Goal: Task Accomplishment & Management: Complete application form

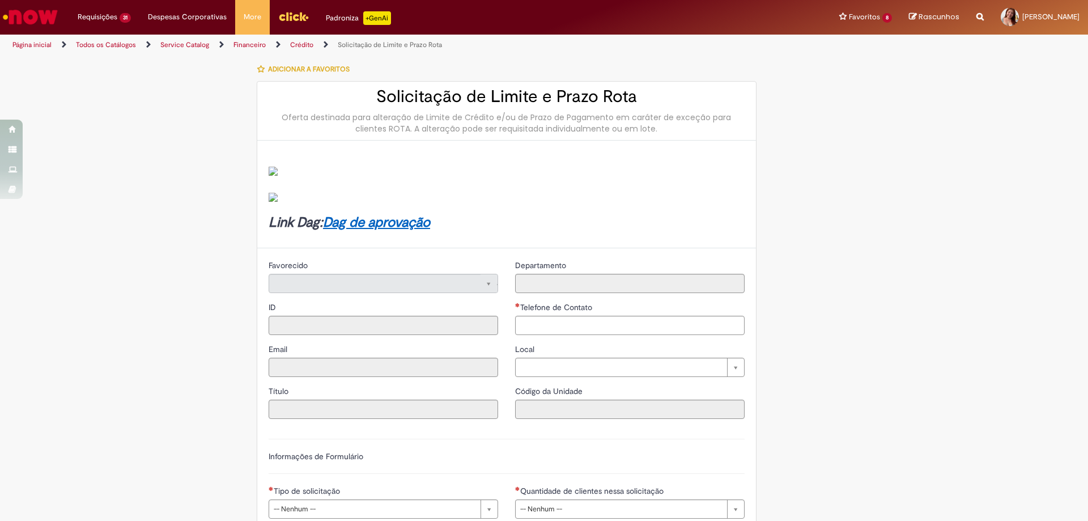
type input "********"
type input "**********"
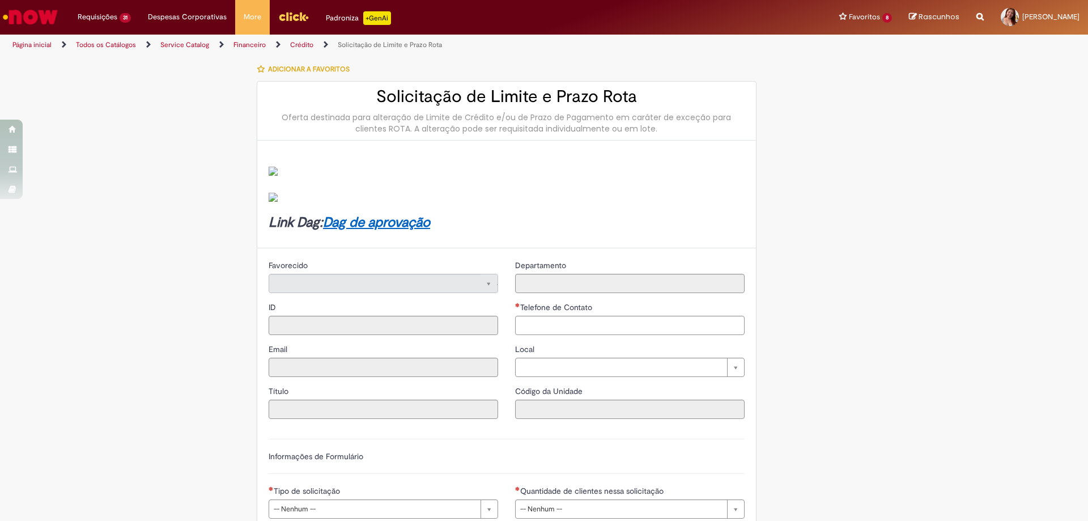
type input "****"
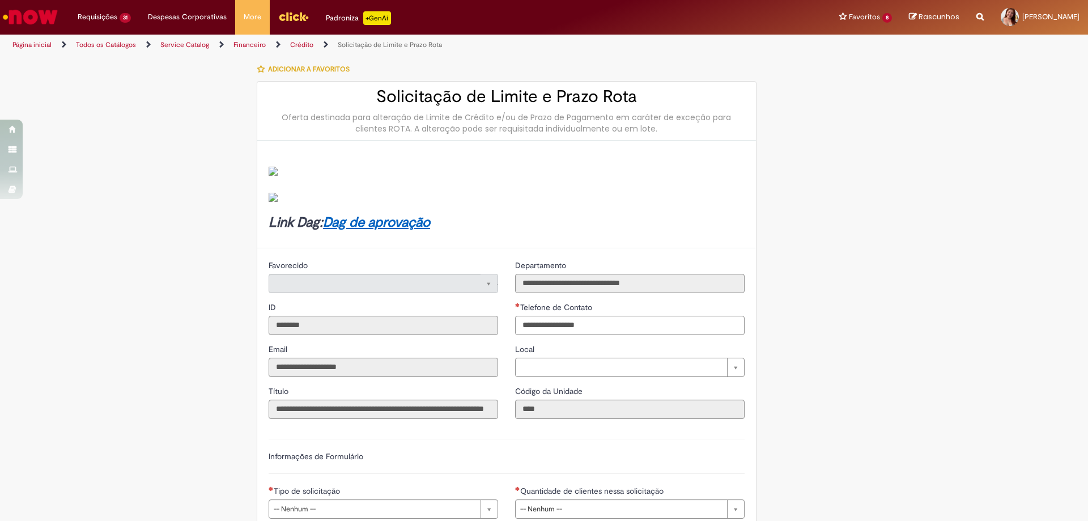
type input "**********"
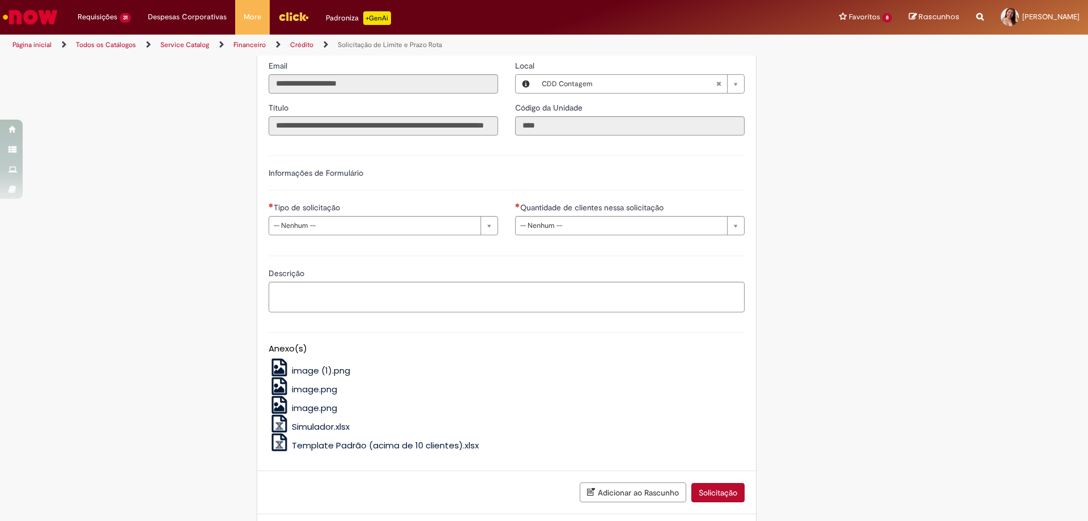
scroll to position [339, 0]
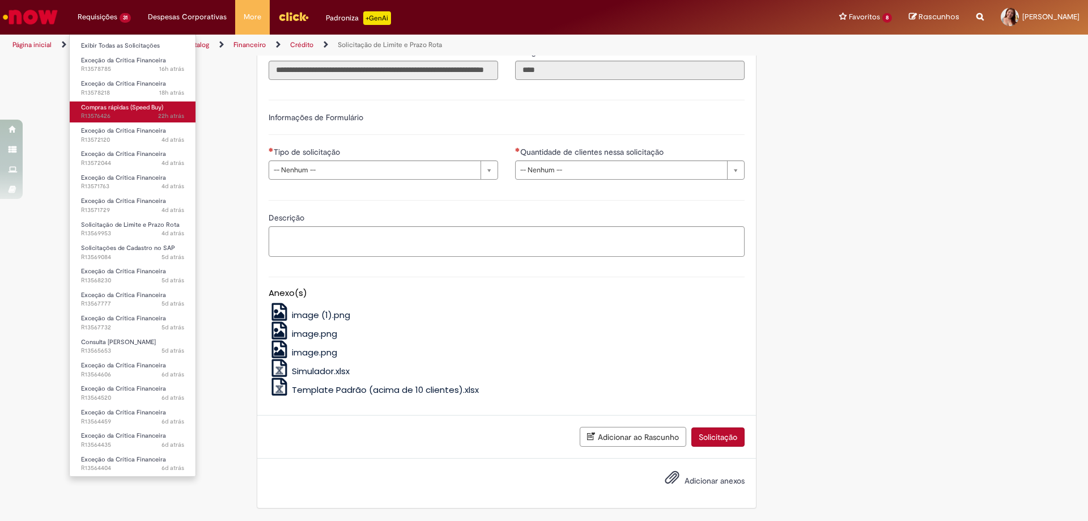
click at [131, 108] on span "Compras rápidas (Speed Buy)" at bounding box center [122, 107] width 82 height 8
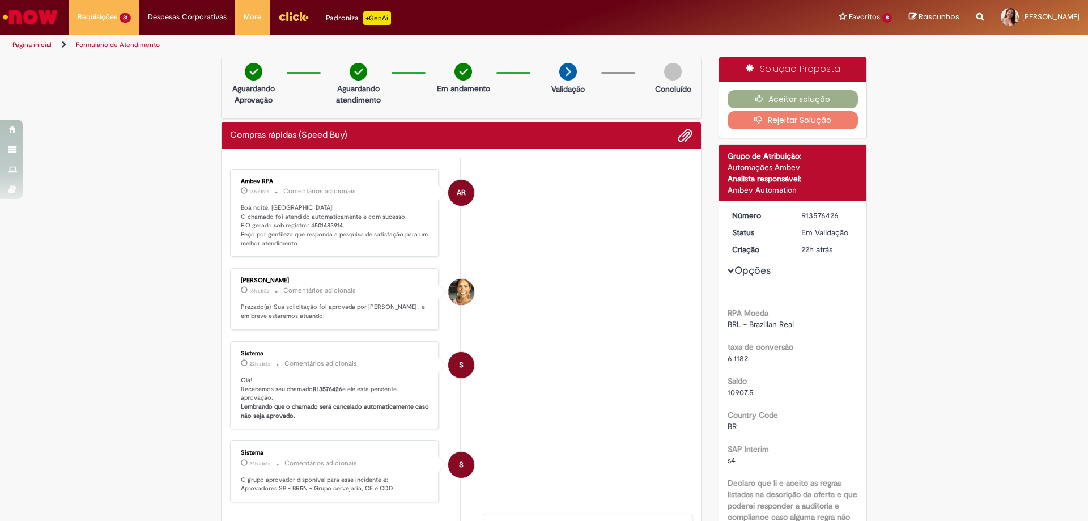
click at [321, 158] on ul "AR Ambev RPA 16h atrás 16 horas atrás Comentários adicionais Boa noite, Taissa!…" at bounding box center [461, 424] width 462 height 532
click at [322, 229] on p "Boa noite, Taissa! O chamado foi atendido automaticamente e com sucesso. P.O ge…" at bounding box center [335, 225] width 189 height 45
click at [322, 227] on p "Boa noite, Taissa! O chamado foi atendido automaticamente e com sucesso. P.O ge…" at bounding box center [335, 225] width 189 height 45
click at [328, 220] on p "Boa noite, Taissa! O chamado foi atendido automaticamente e com sucesso. P.O ge…" at bounding box center [335, 225] width 189 height 45
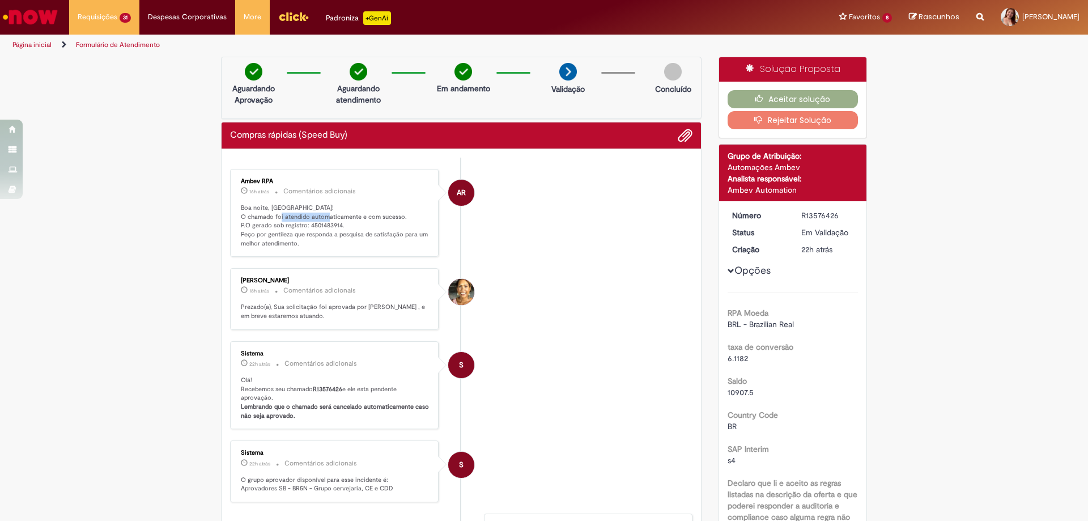
copy p "automaticamente"
click at [326, 222] on p "Boa noite, Taissa! O chamado foi atendido automaticamente e com sucesso. P.O ge…" at bounding box center [335, 225] width 189 height 45
copy p "4501483914"
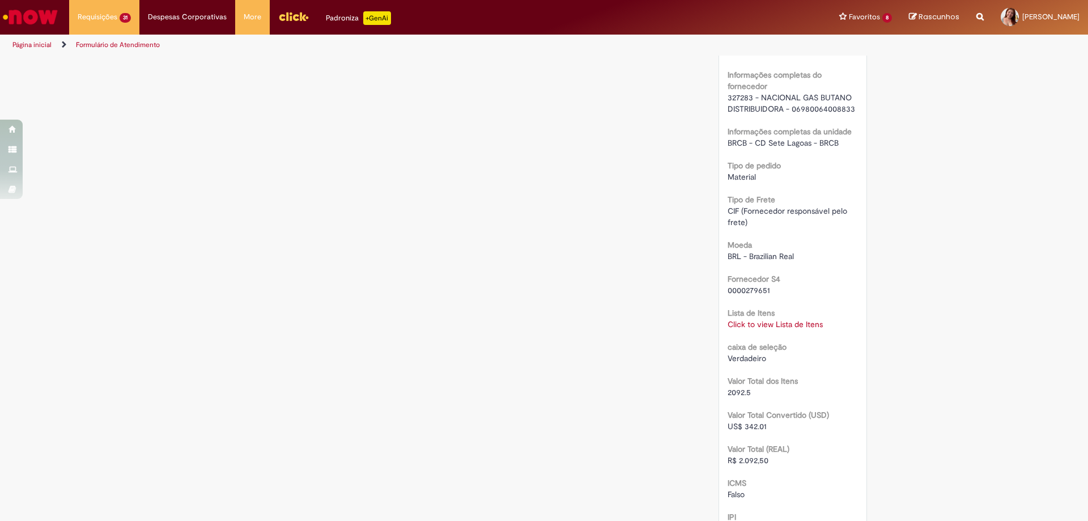
scroll to position [1020, 0]
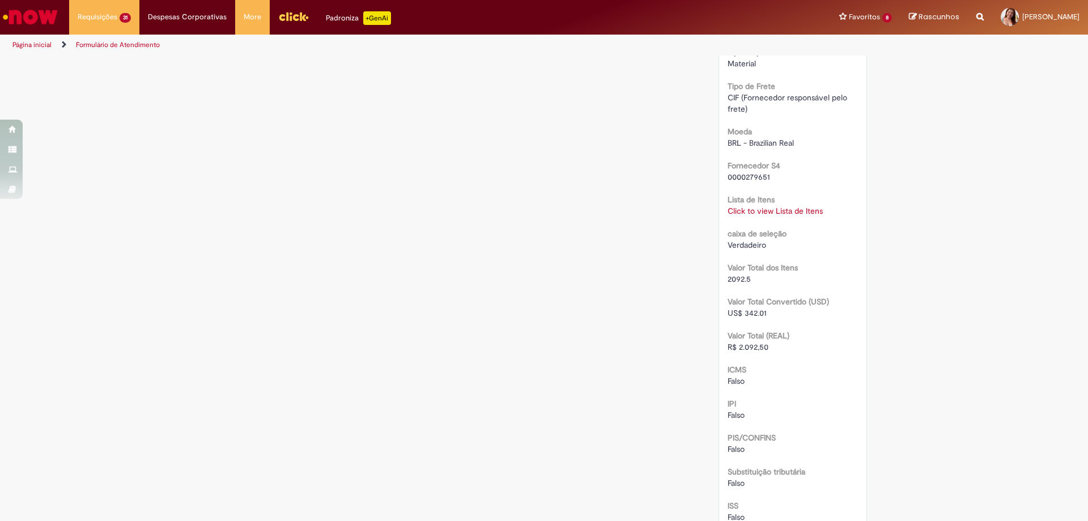
click at [772, 204] on div "Lista de Itens Click to view Lista de Itens Click to view Lista de Itens" at bounding box center [793, 203] width 131 height 25
click at [772, 210] on link "Click to view Lista de Itens" at bounding box center [775, 211] width 95 height 10
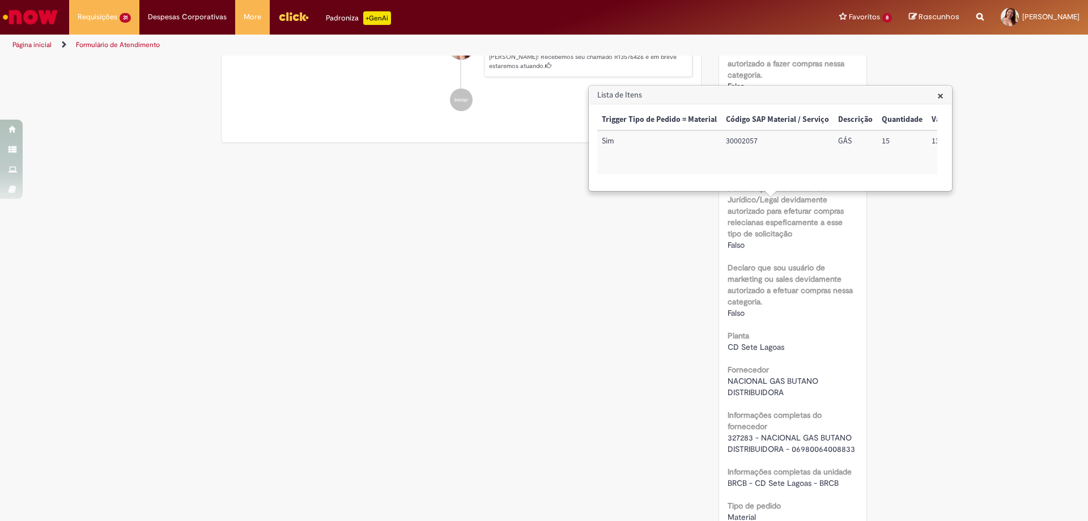
scroll to position [340, 0]
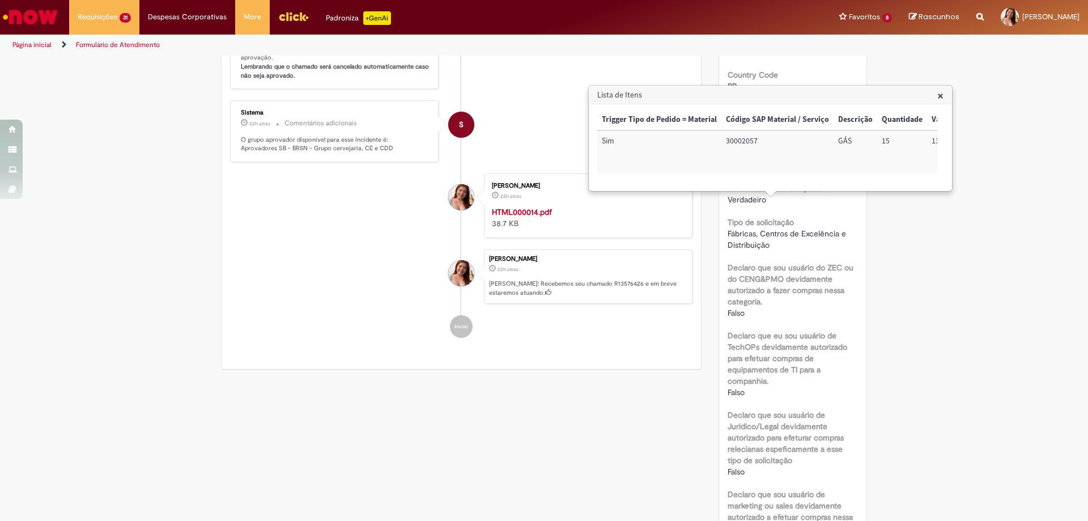
click at [938, 96] on span "×" at bounding box center [940, 95] width 6 height 15
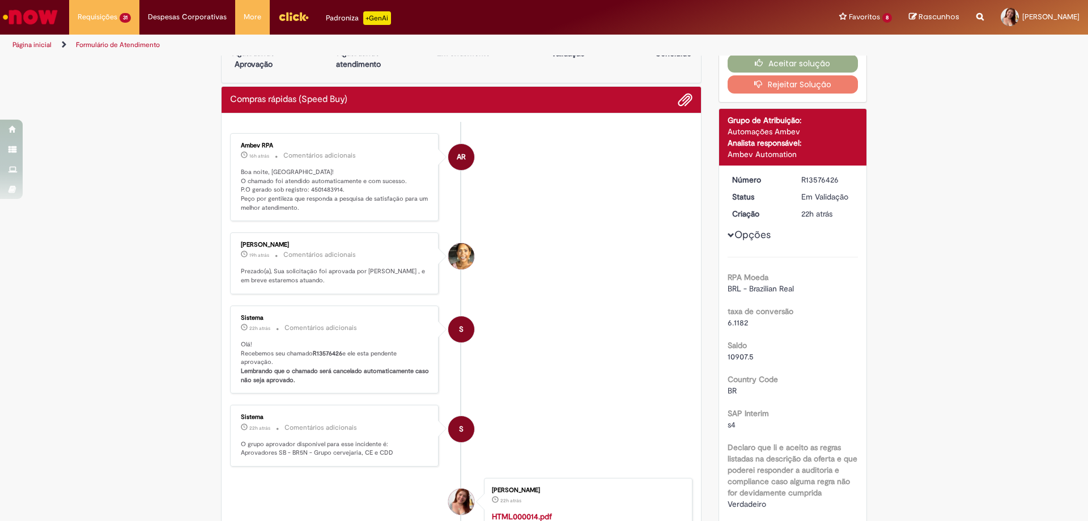
scroll to position [0, 0]
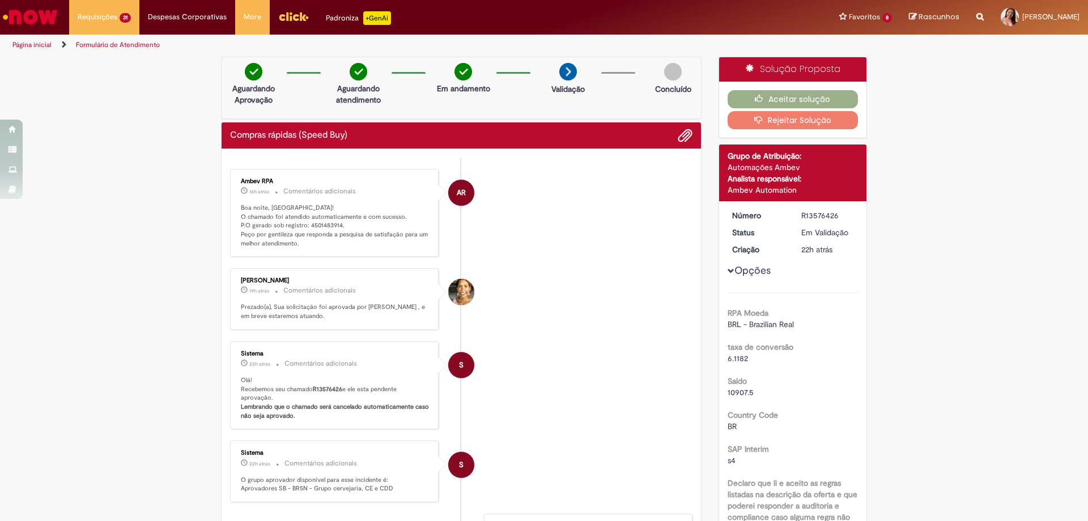
click at [319, 226] on p "Boa noite, Taissa! O chamado foi atendido automaticamente e com sucesso. P.O ge…" at bounding box center [335, 225] width 189 height 45
copy p "4501483914"
click at [789, 95] on button "Aceitar solução" at bounding box center [793, 99] width 131 height 18
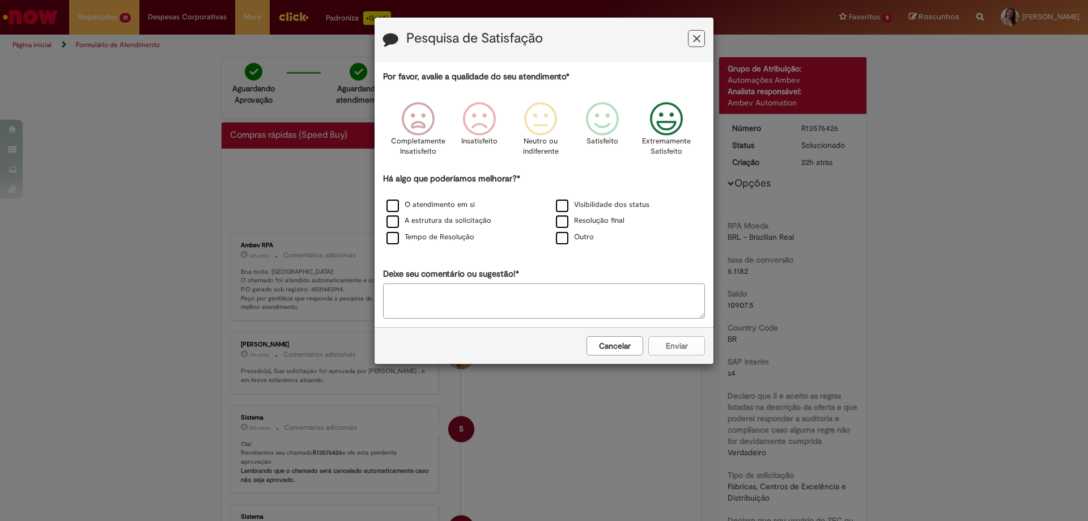
click at [658, 130] on icon "Feedback" at bounding box center [666, 119] width 42 height 34
click at [447, 195] on div "Há algo que poderíamos melhorar?* O atendimento em si Visibilidade dos status A…" at bounding box center [544, 209] width 322 height 73
click at [444, 198] on div "O atendimento em si" at bounding box center [459, 205] width 169 height 16
click at [443, 202] on label "O atendimento em si" at bounding box center [430, 204] width 88 height 11
click at [443, 212] on div "O atendimento em si" at bounding box center [459, 205] width 167 height 14
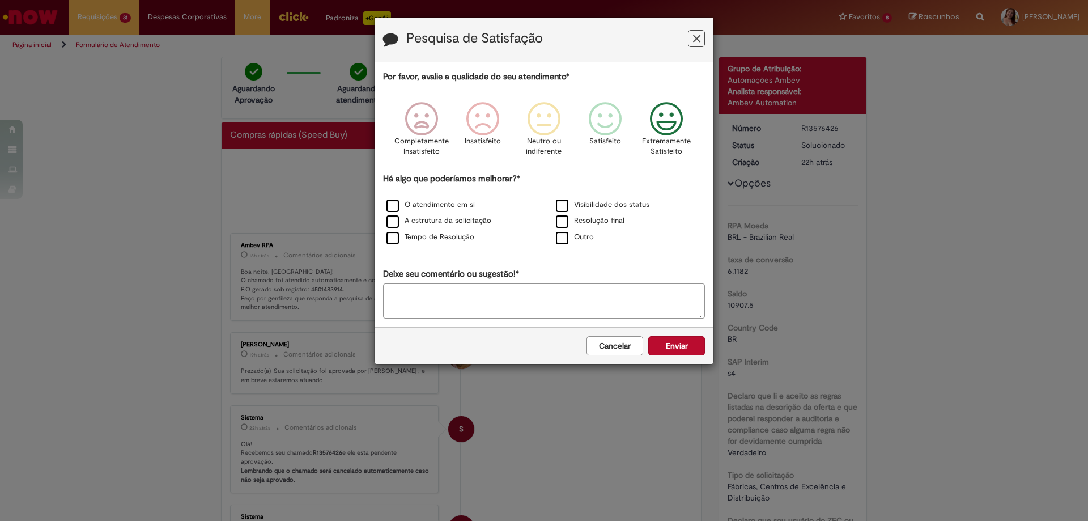
click at [448, 228] on div "A estrutura da solicitação" at bounding box center [459, 221] width 167 height 14
click at [402, 219] on label "A estrutura da solicitação" at bounding box center [438, 220] width 105 height 11
click at [679, 339] on button "Enviar" at bounding box center [676, 345] width 57 height 19
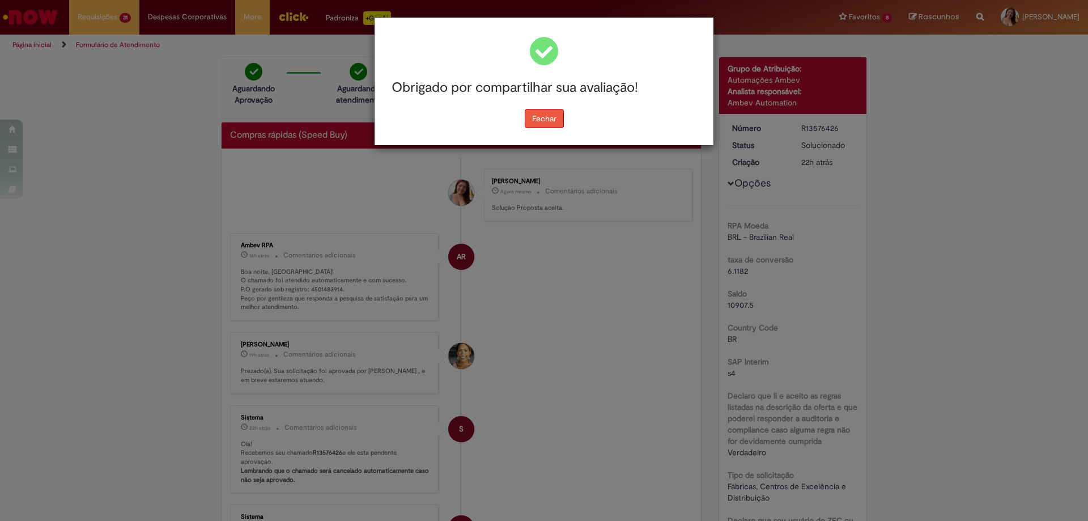
click at [542, 118] on button "Fechar" at bounding box center [544, 118] width 39 height 19
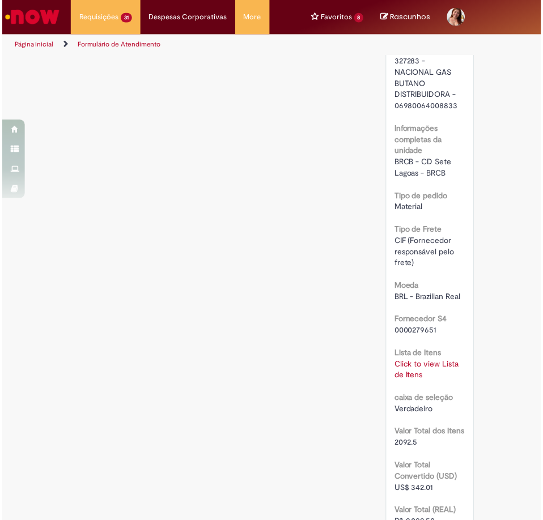
scroll to position [1247, 0]
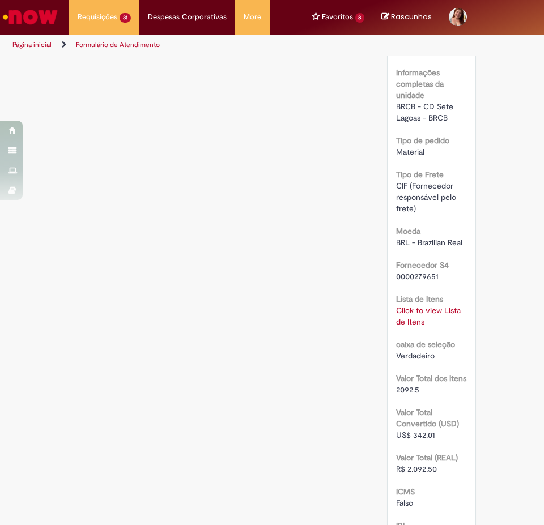
click at [410, 309] on link "Click to view Lista de Itens" at bounding box center [428, 316] width 65 height 22
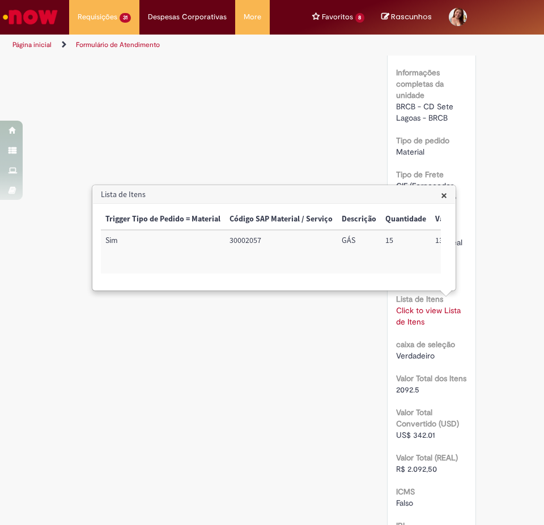
click at [438, 194] on h3 "Lista de Itens" at bounding box center [274, 195] width 362 height 18
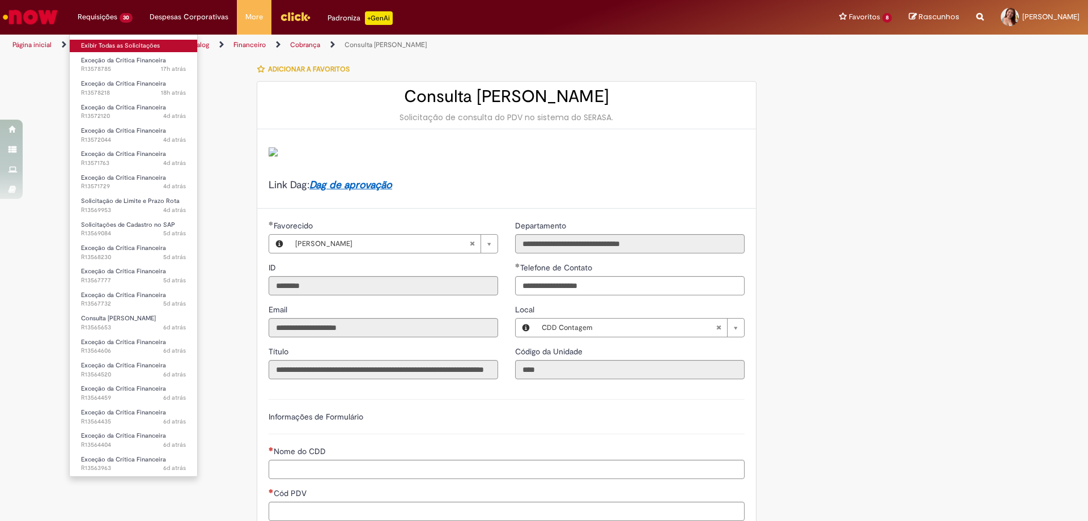
click at [119, 49] on link "Exibir Todas as Solicitações" at bounding box center [133, 46] width 127 height 12
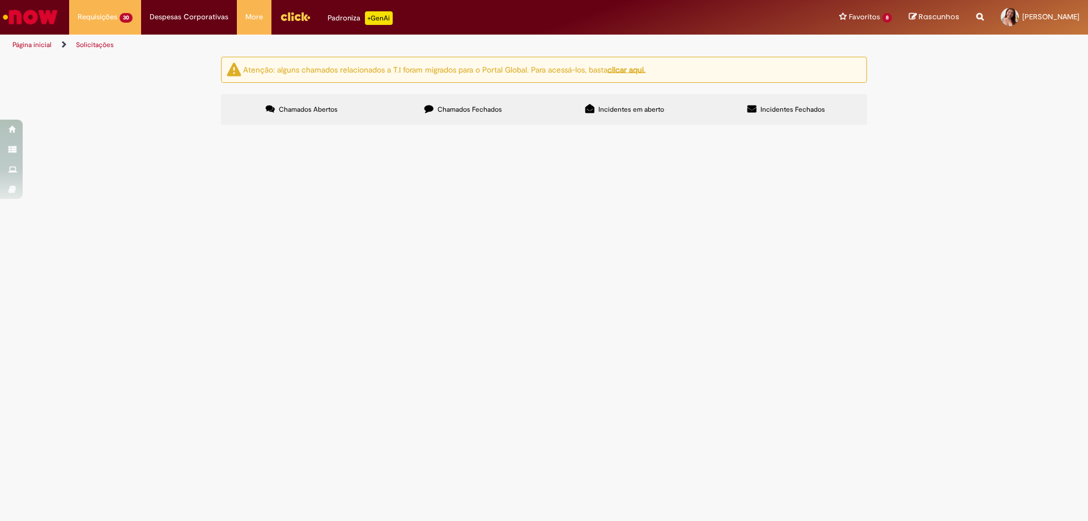
drag, startPoint x: 428, startPoint y: 103, endPoint x: 430, endPoint y: 94, distance: 9.3
click at [428, 101] on label "Chamados Fechados" at bounding box center [462, 109] width 161 height 31
click at [0, 0] on input "Pesquisar" at bounding box center [0, 0] width 0 height 0
paste input "**********"
type input "**********"
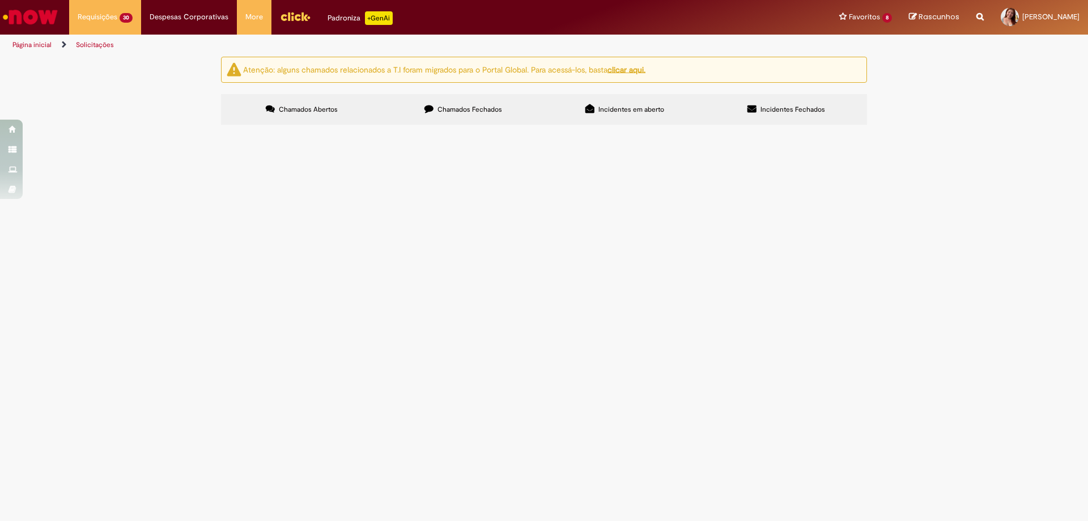
paste input "**********"
type input "**********"
click at [0, 0] on button "Pesquisar" at bounding box center [0, 0] width 0 height 0
click at [0, 0] on td "Compras rápidas (Speed Buy)" at bounding box center [0, 0] width 0 height 0
click at [0, 0] on td "R13541471" at bounding box center [0, 0] width 0 height 0
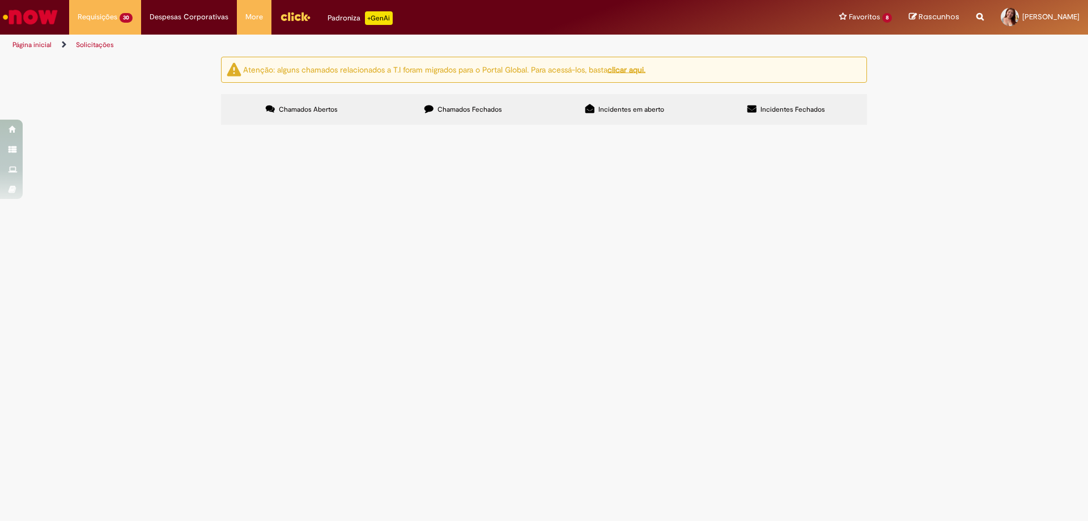
click at [0, 0] on span "Compras rápidas (Speed Buy)" at bounding box center [0, 0] width 0 height 0
click at [0, 0] on span "R13541471" at bounding box center [0, 0] width 0 height 0
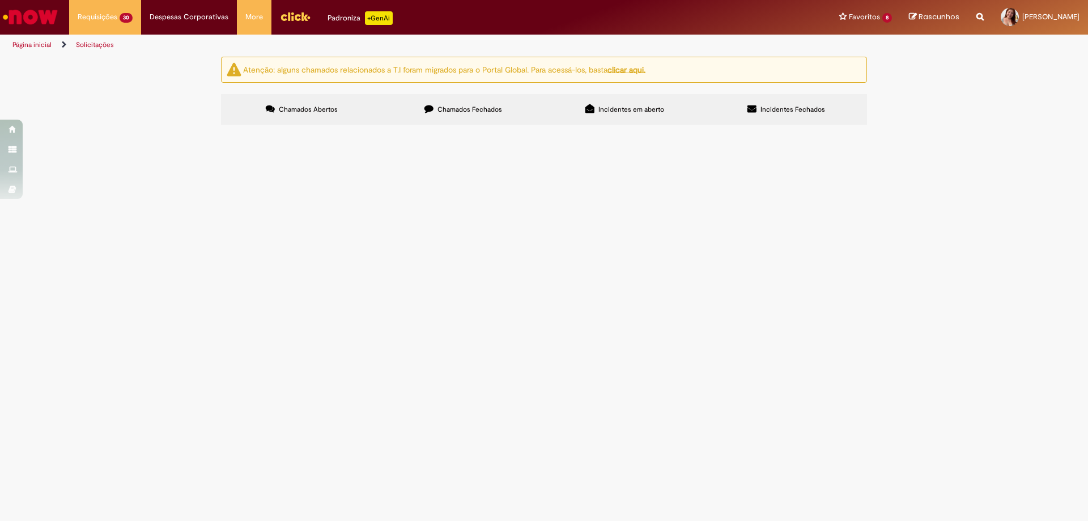
click at [0, 0] on span "Compras rápidas (Speed Buy)" at bounding box center [0, 0] width 0 height 0
click at [0, 0] on span "REFAZENDO PEDIDOS DE PEÇA MOTO MANUTENÇÃO DA MOTO - MÊS DE AGOSTO - PEÇAS" at bounding box center [0, 0] width 0 height 0
click at [0, 0] on span "Compras rápidas (Speed Buy)" at bounding box center [0, 0] width 0 height 0
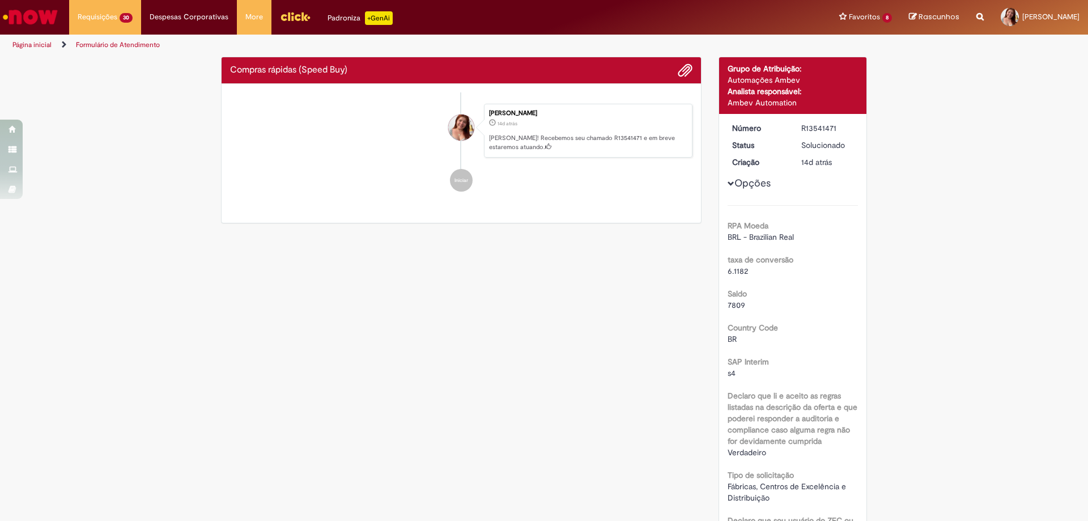
click at [267, 203] on ul "Taissa Giovanna Melquiades Soares 14d atrás 14 dias atrás Ola! Recebemos seu ch…" at bounding box center [461, 147] width 462 height 111
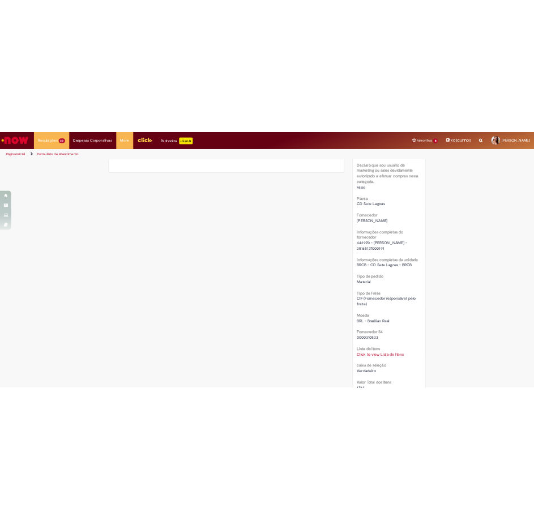
scroll to position [963, 0]
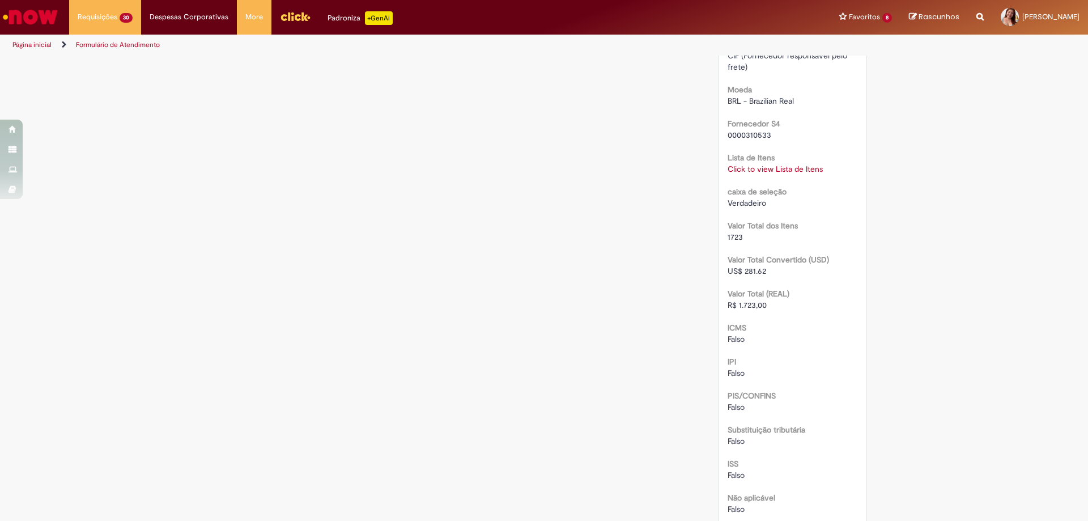
click at [763, 171] on link "Click to view Lista de Itens" at bounding box center [775, 169] width 95 height 10
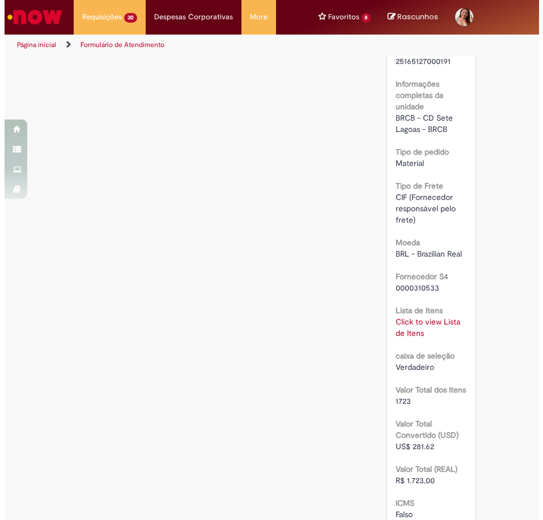
scroll to position [1417, 0]
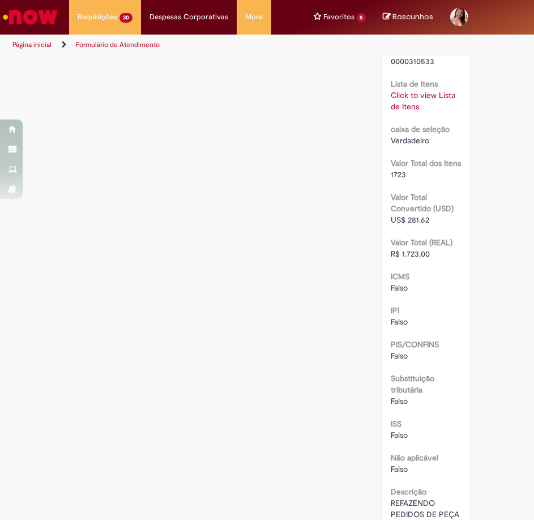
click at [402, 112] on link "Click to view Lista de Itens" at bounding box center [423, 101] width 65 height 22
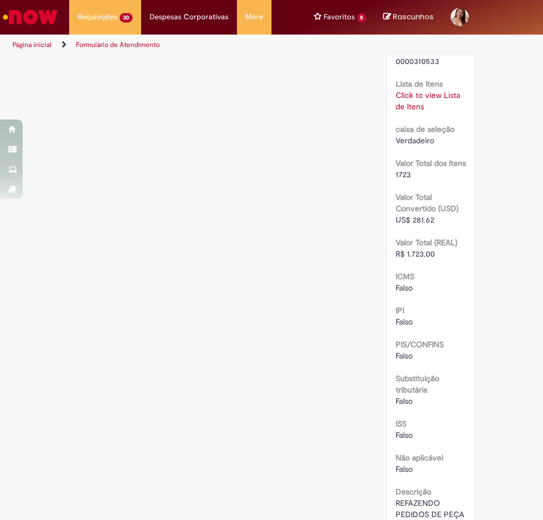
click at [400, 112] on div "Click to view Lista de Itens Click to view Lista de Itens" at bounding box center [431, 101] width 71 height 23
click at [402, 112] on link "Click to view Lista de Itens" at bounding box center [428, 101] width 65 height 22
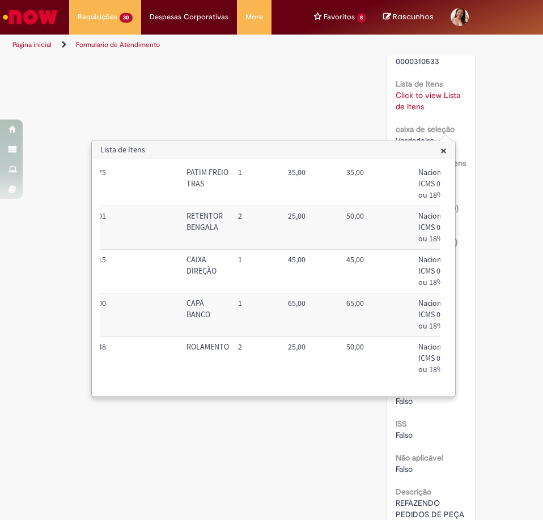
scroll to position [512, 155]
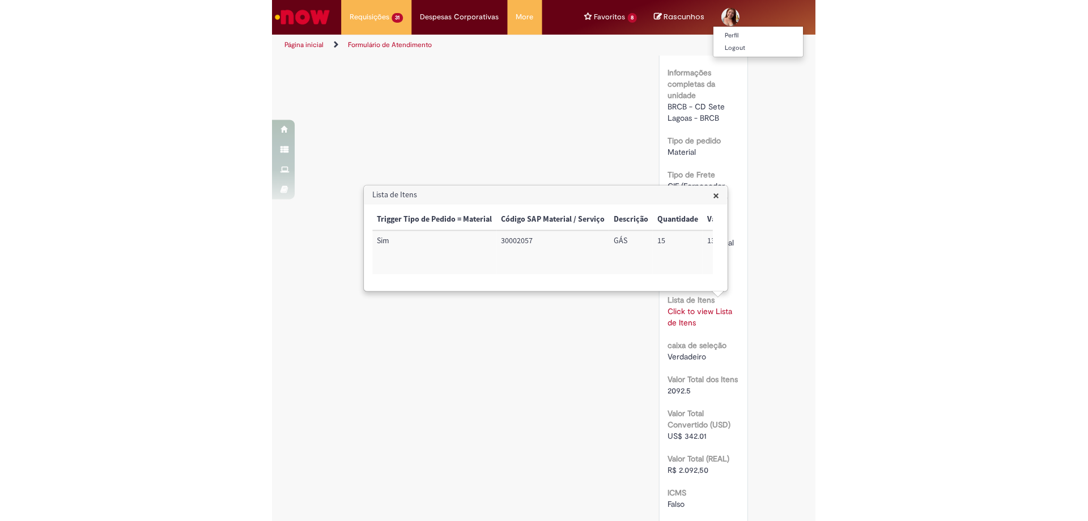
scroll to position [1228, 0]
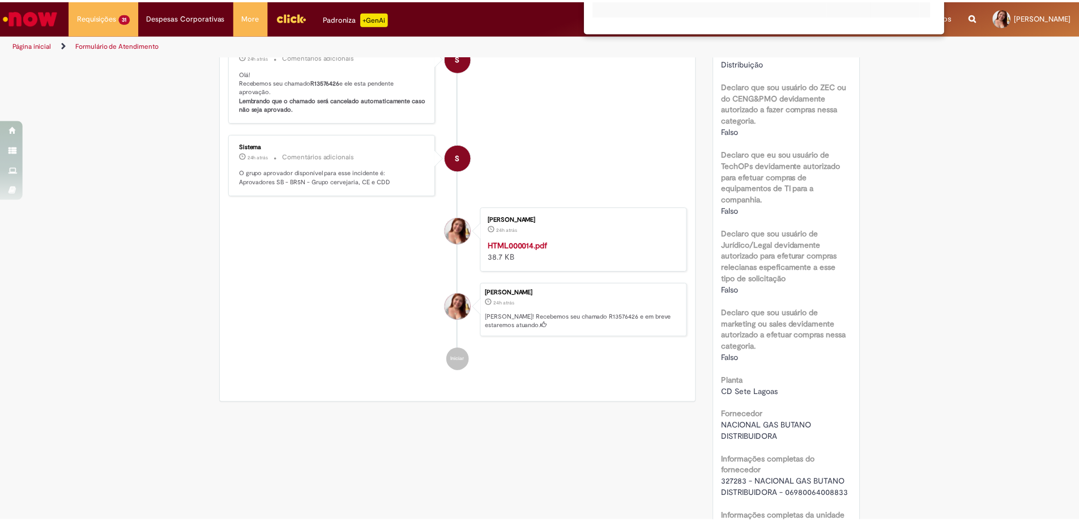
scroll to position [208, 0]
